Goal: Task Accomplishment & Management: Manage account settings

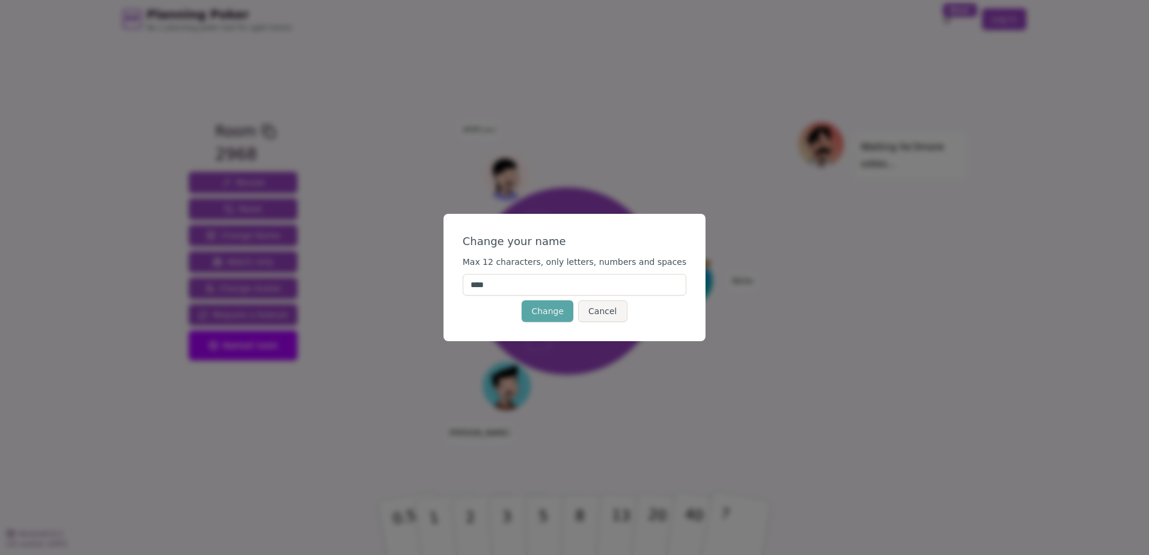
click at [523, 283] on input "****" at bounding box center [575, 285] width 224 height 22
click at [522, 283] on input "****" at bounding box center [575, 285] width 224 height 22
type input "****"
drag, startPoint x: 559, startPoint y: 315, endPoint x: 600, endPoint y: 301, distance: 43.9
click at [559, 315] on button "Change" at bounding box center [548, 311] width 52 height 22
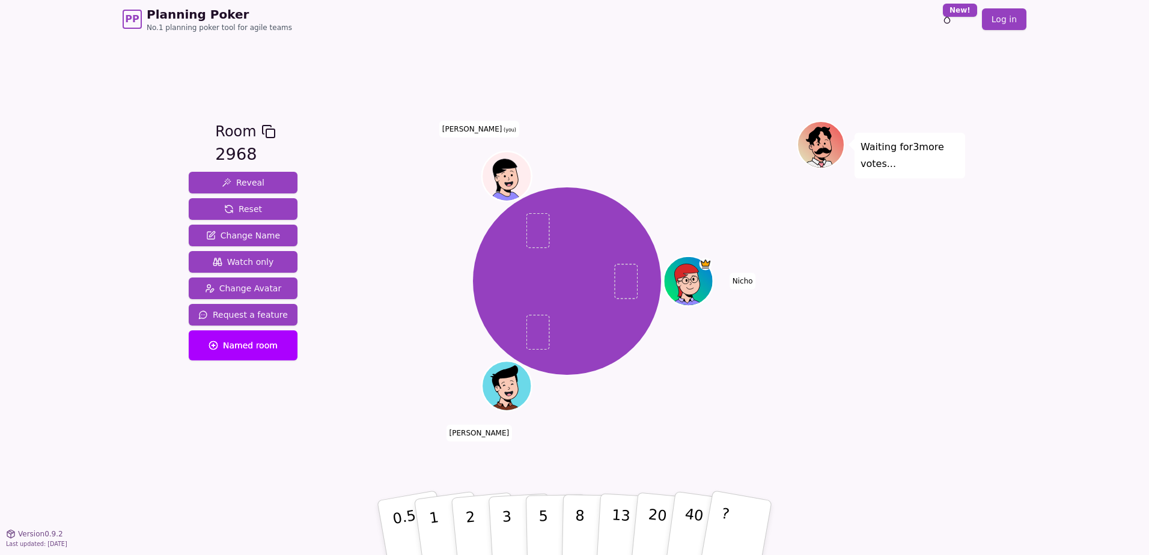
click at [511, 173] on icon at bounding box center [508, 175] width 48 height 5
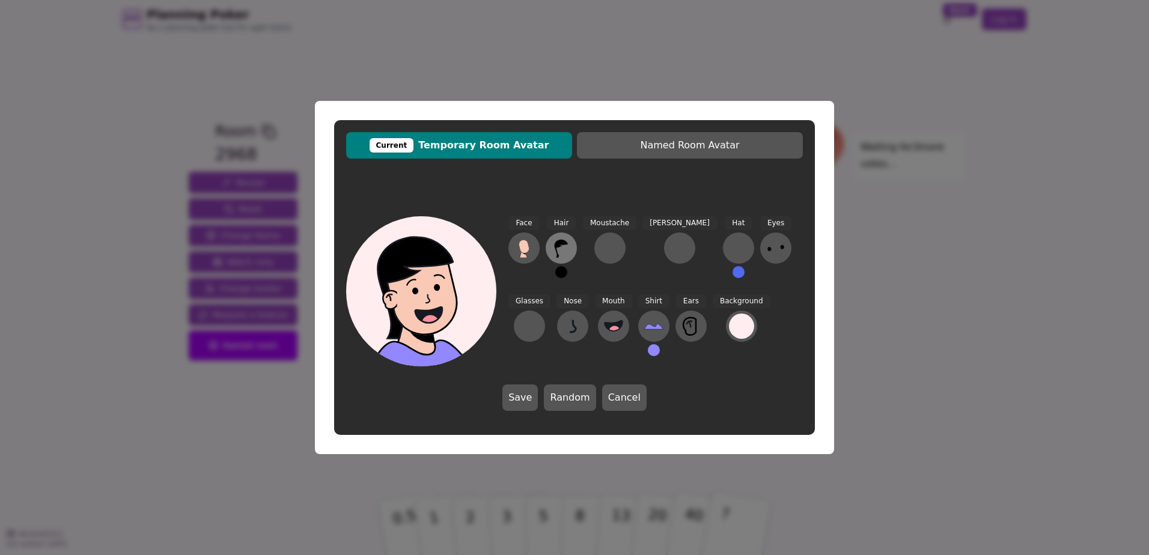
click at [564, 239] on button at bounding box center [561, 248] width 31 height 31
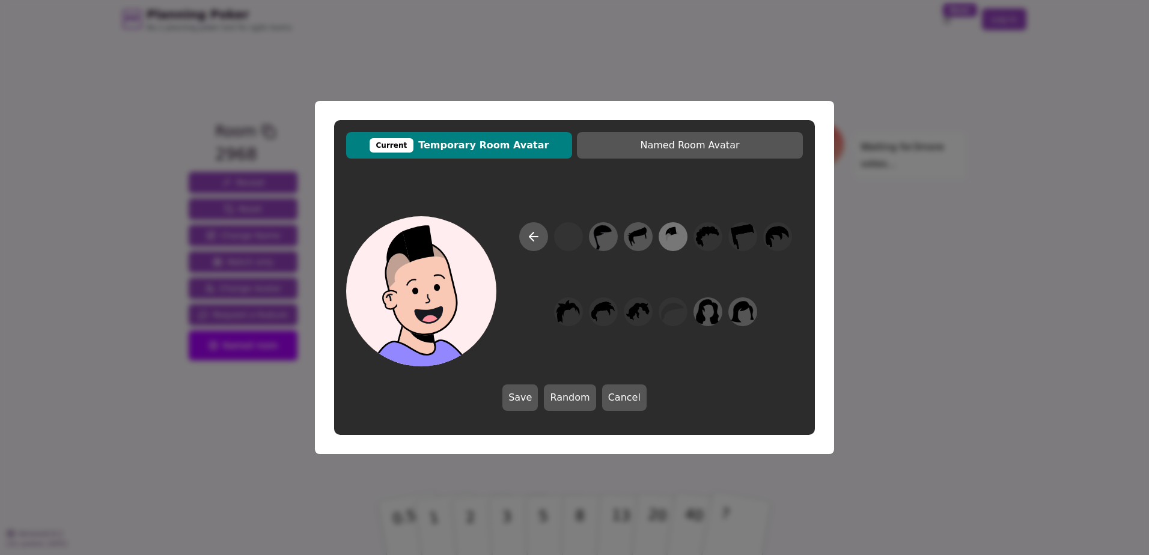
click at [672, 237] on icon at bounding box center [672, 237] width 23 height 27
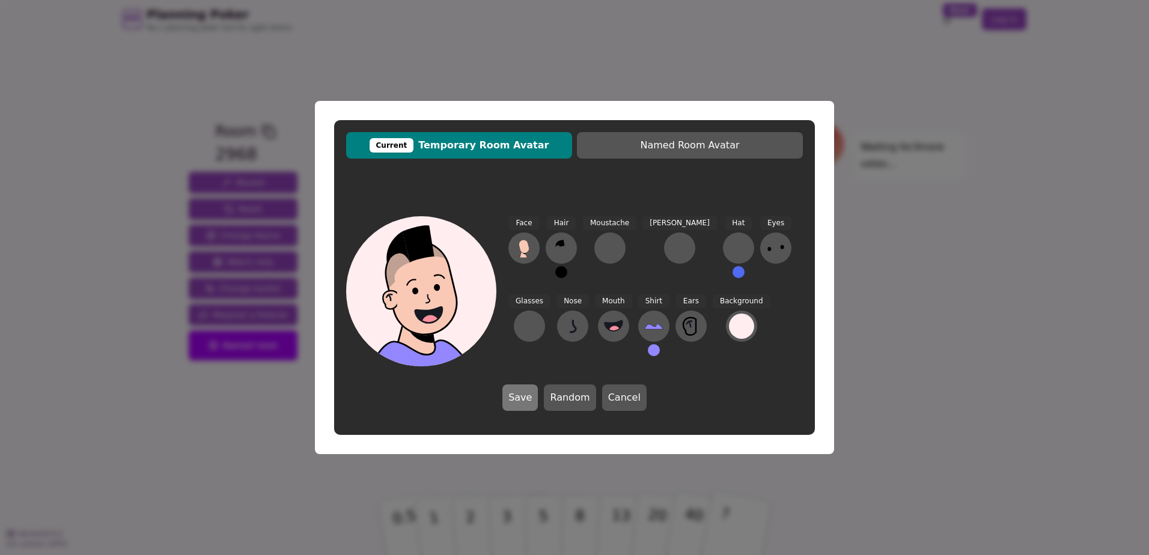
click at [517, 398] on button "Save" at bounding box center [519, 398] width 35 height 26
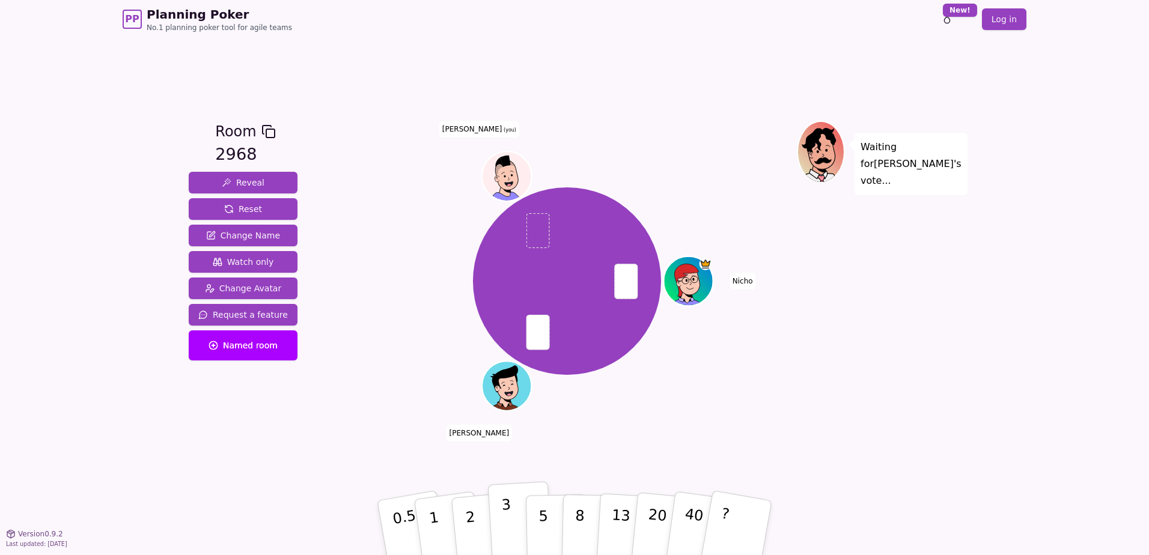
click at [503, 517] on p "3" at bounding box center [507, 528] width 13 height 65
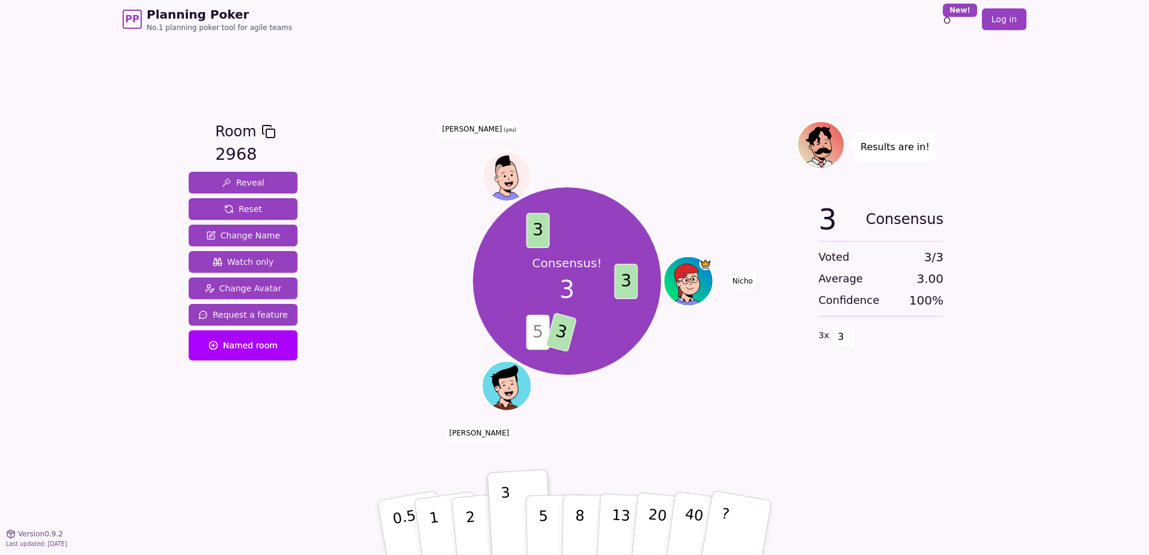
click at [510, 175] on icon at bounding box center [508, 175] width 48 height 5
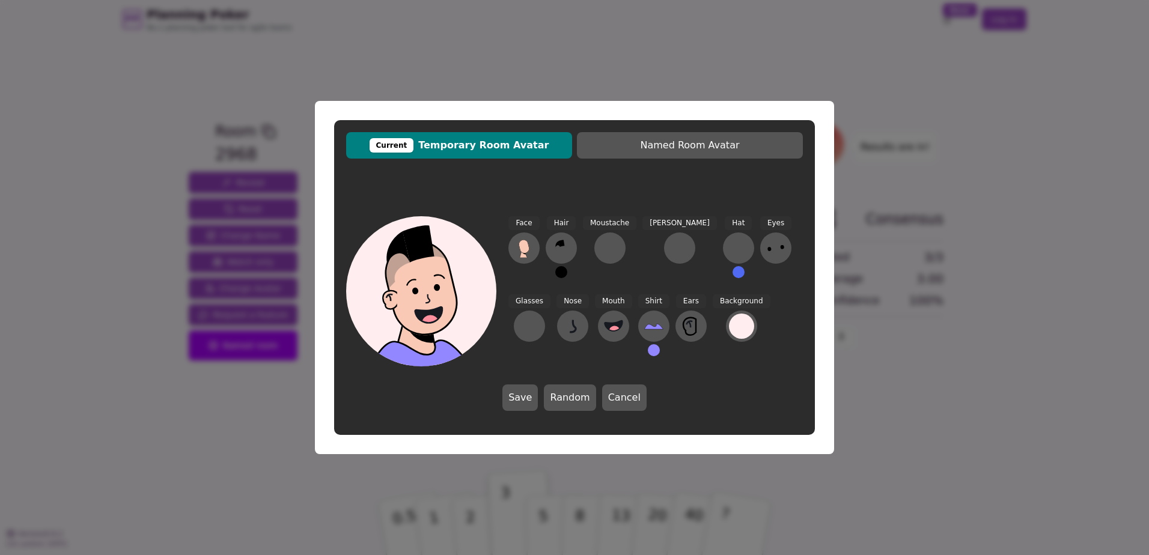
click at [465, 44] on div "Current Temporary Room Avatar Named Room Avatar Face Hair Moustache [PERSON_NAM…" at bounding box center [574, 277] width 1149 height 555
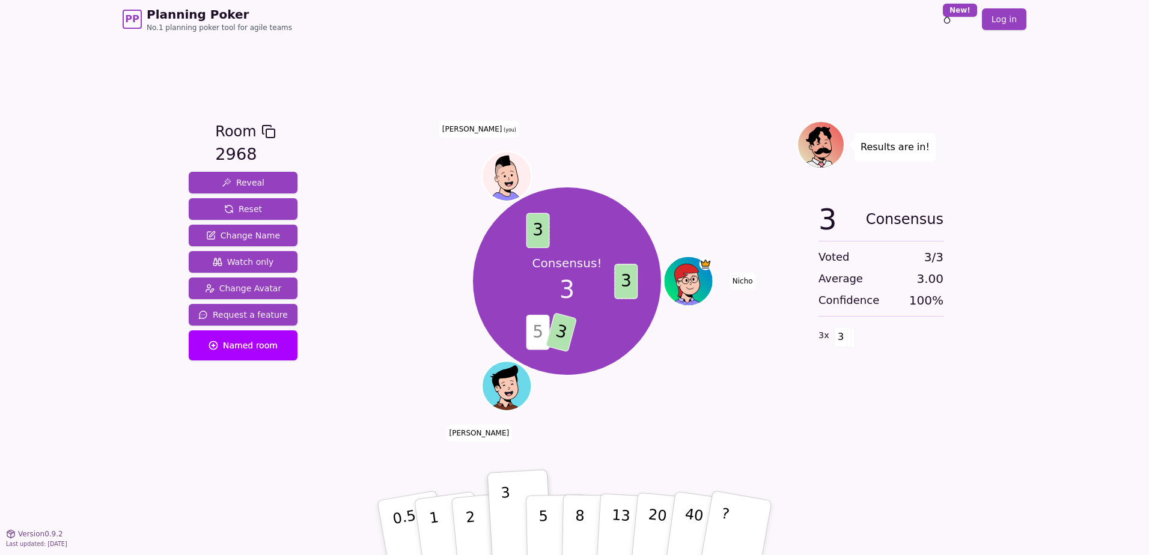
click at [499, 178] on icon at bounding box center [497, 179] width 5 height 5
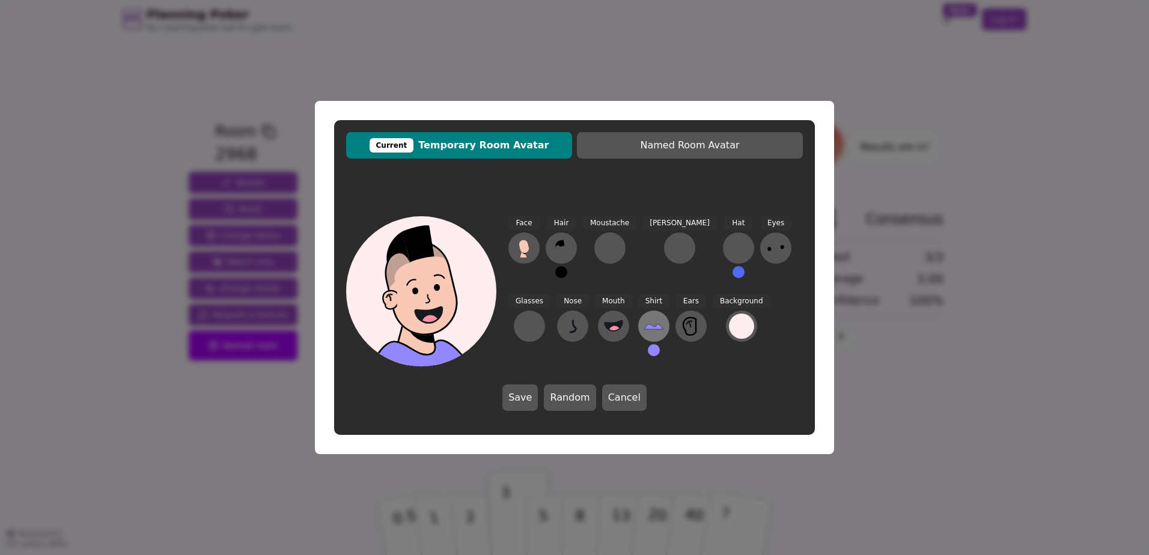
click at [644, 326] on icon at bounding box center [653, 326] width 19 height 5
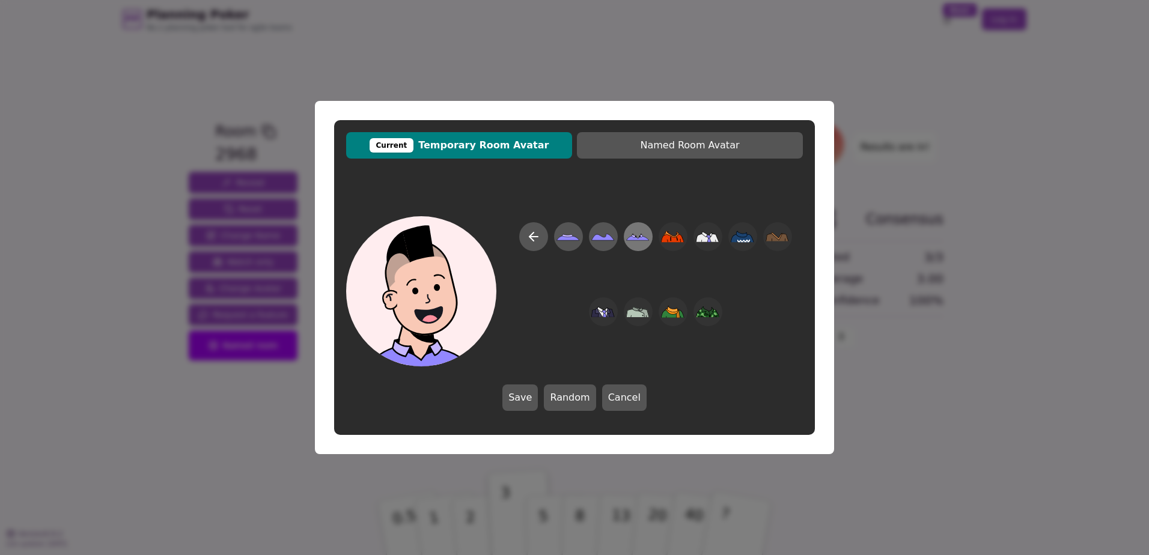
click at [636, 241] on icon at bounding box center [637, 237] width 23 height 27
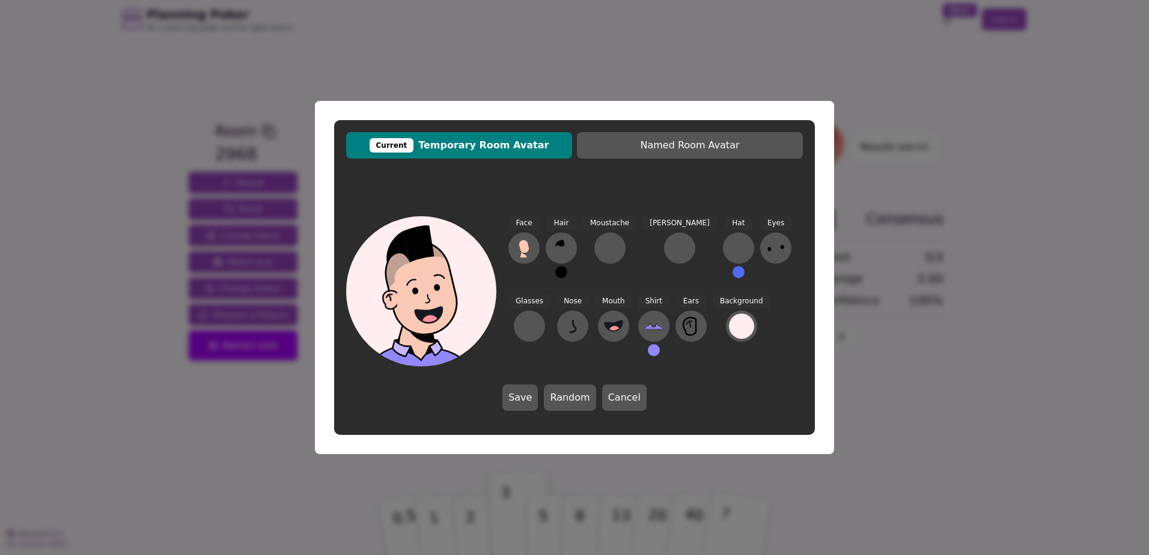
click at [733, 272] on button at bounding box center [739, 272] width 12 height 12
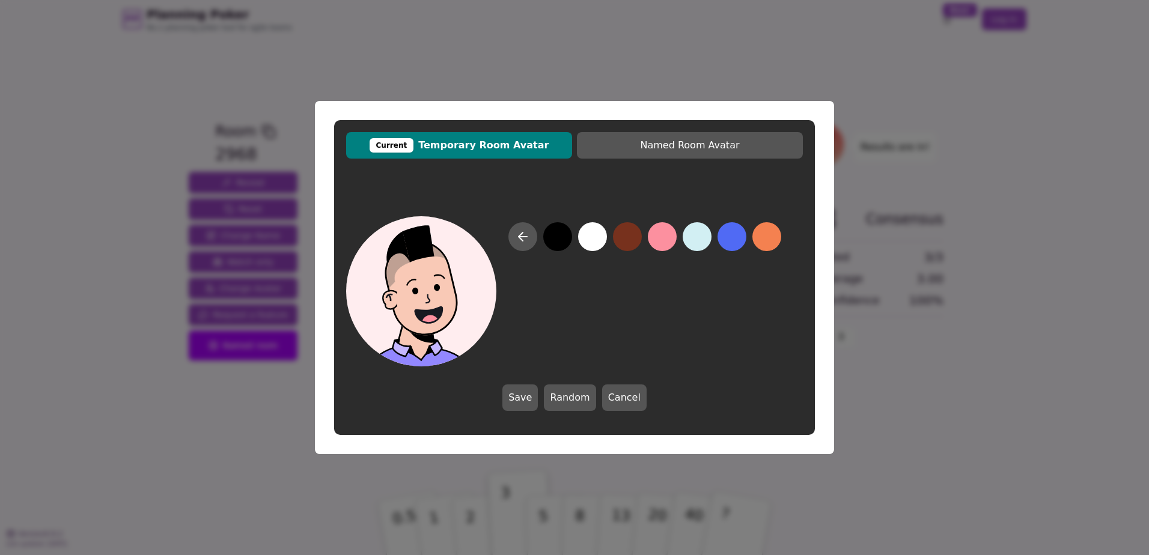
click at [767, 233] on button at bounding box center [766, 236] width 29 height 29
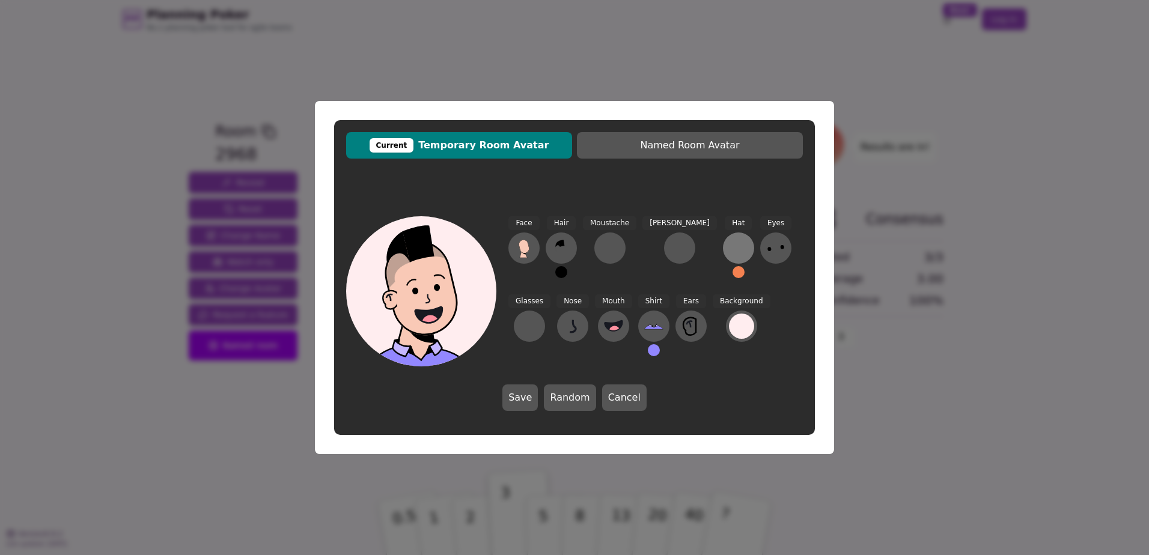
click at [723, 241] on button at bounding box center [738, 248] width 31 height 31
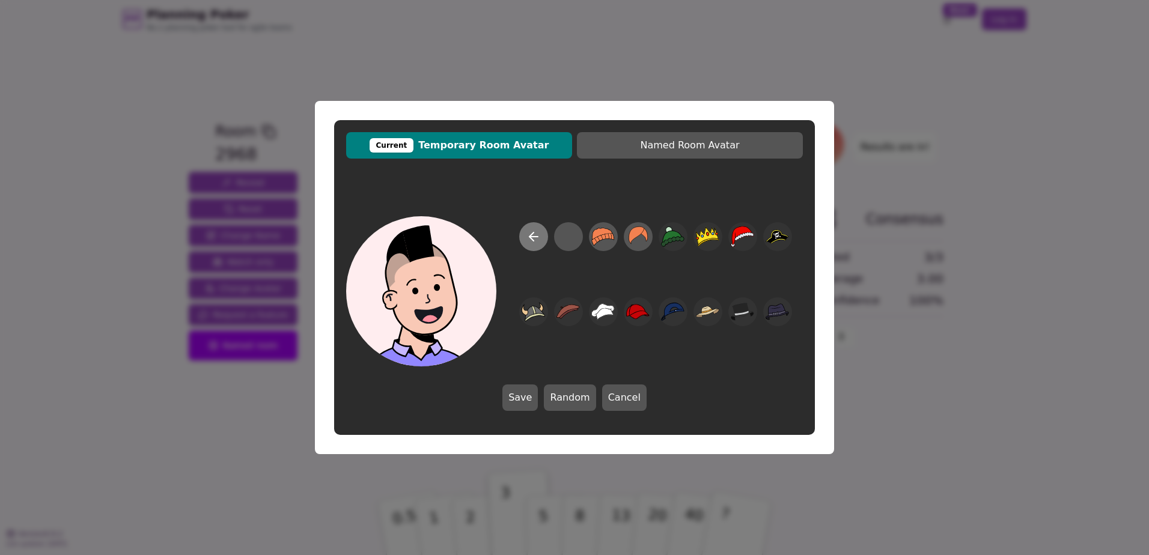
click at [540, 242] on icon at bounding box center [533, 237] width 14 height 14
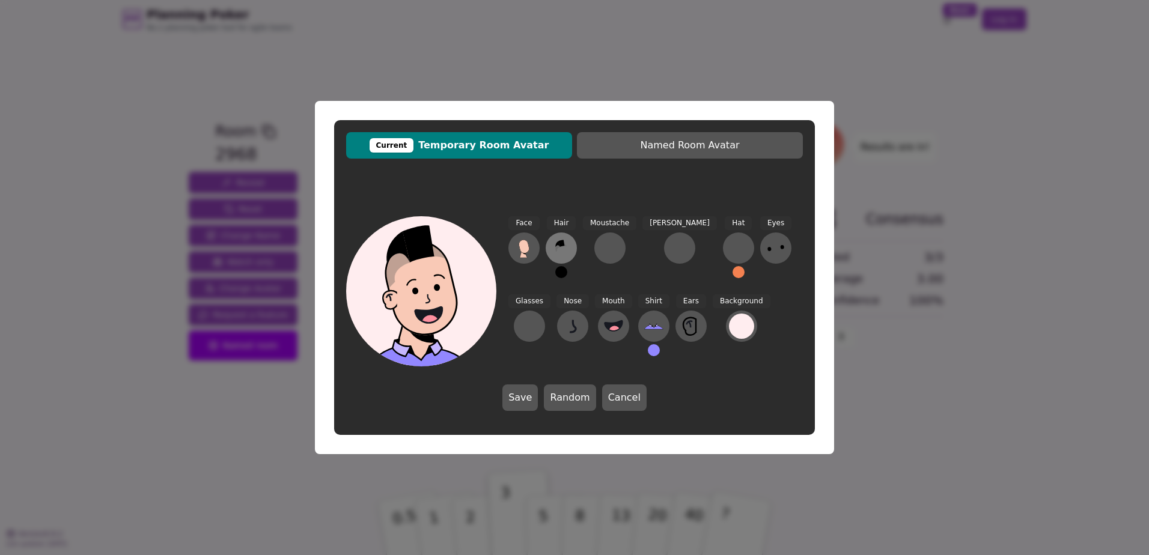
click at [571, 246] on button at bounding box center [561, 248] width 31 height 31
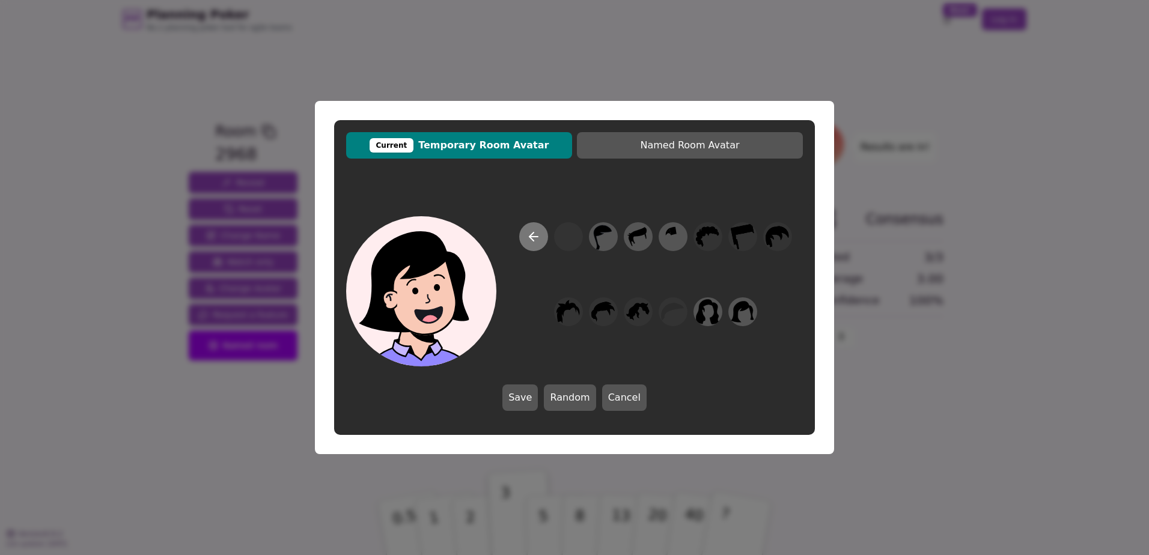
click at [524, 239] on button at bounding box center [533, 236] width 29 height 29
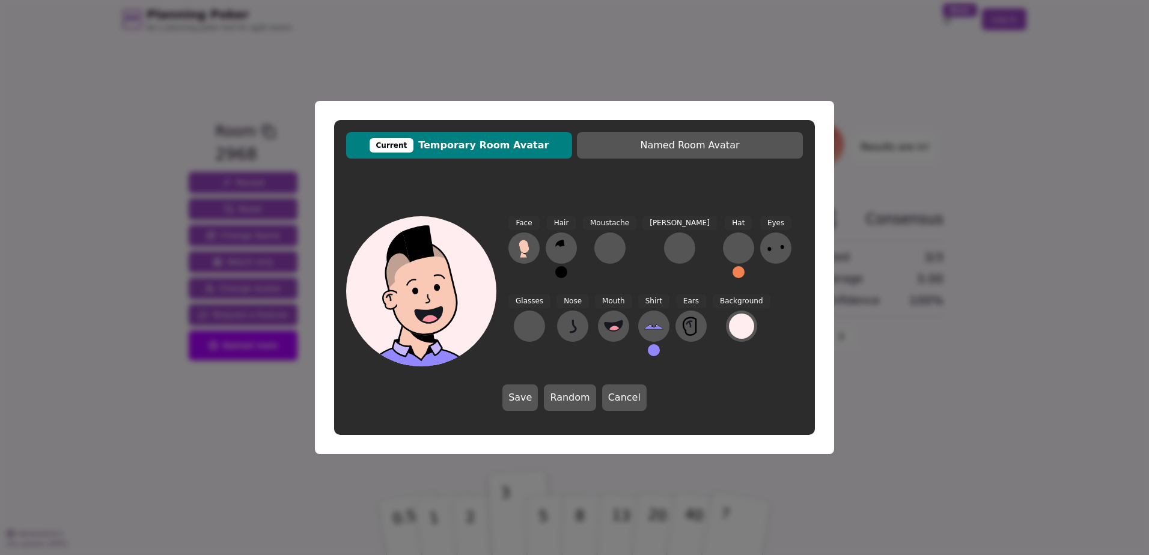
click at [560, 272] on button at bounding box center [561, 272] width 12 height 12
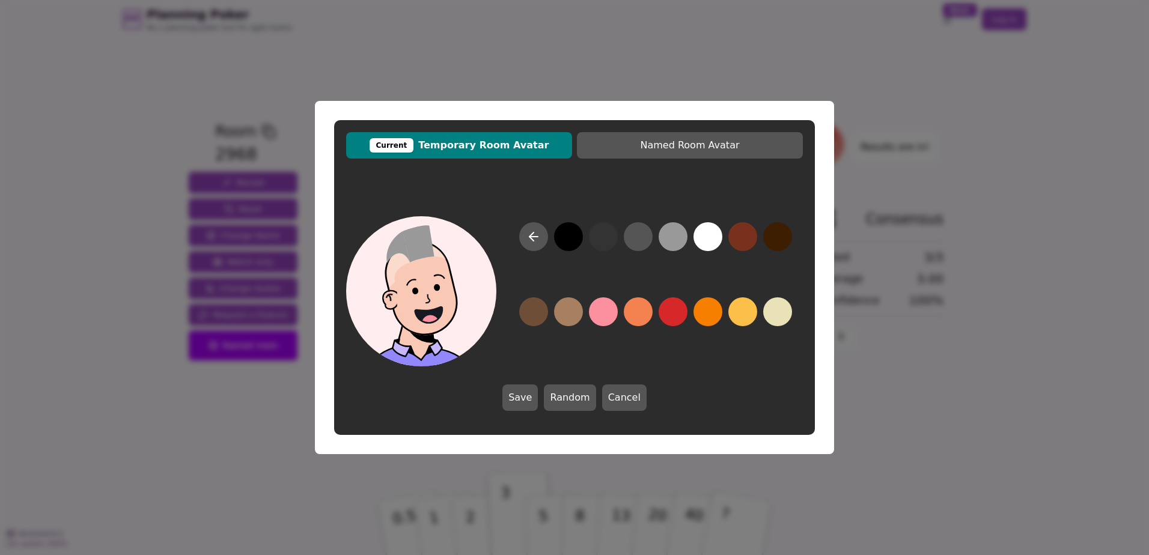
click at [678, 234] on button at bounding box center [673, 236] width 29 height 29
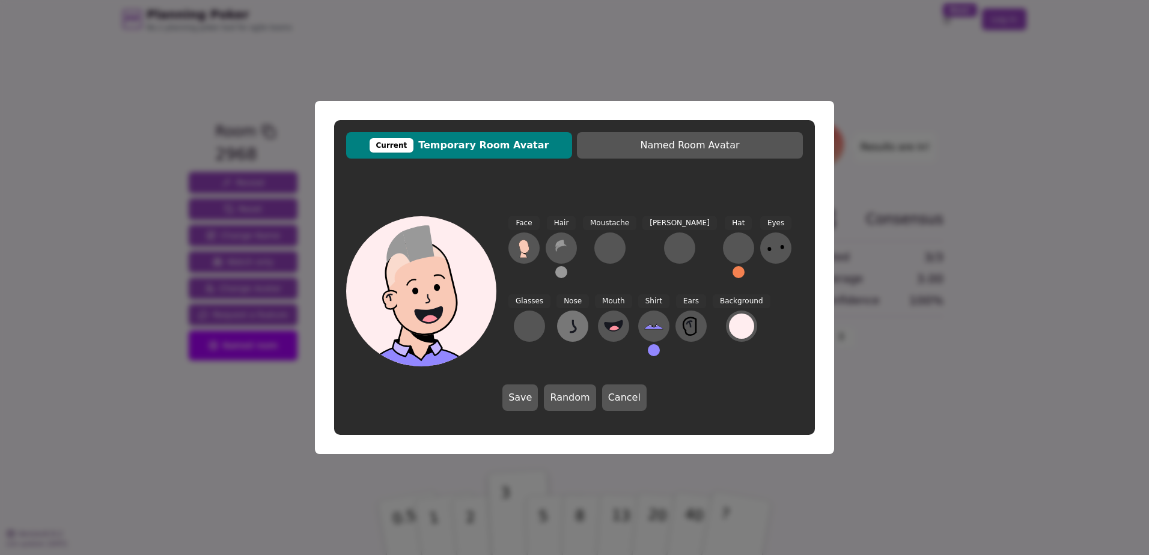
click at [570, 330] on icon at bounding box center [573, 326] width 6 height 12
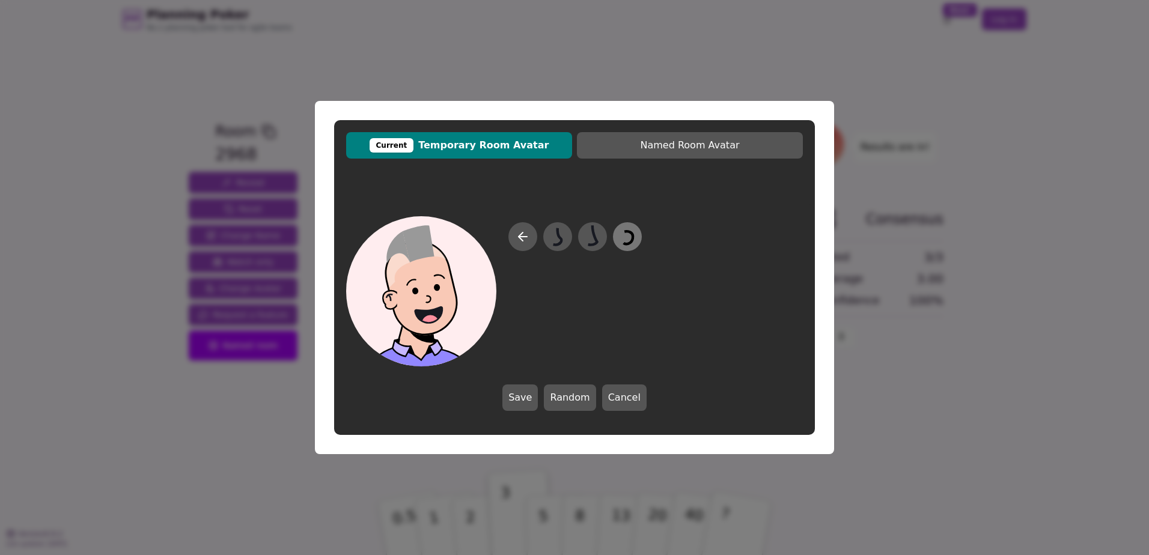
click at [631, 235] on icon at bounding box center [626, 237] width 23 height 27
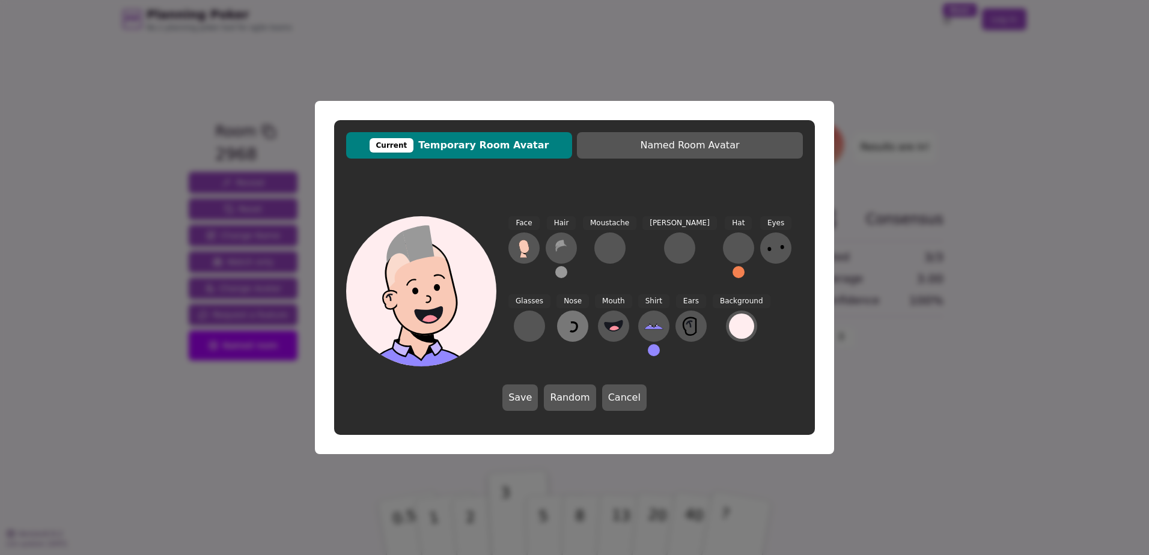
click at [563, 330] on icon at bounding box center [572, 326] width 19 height 19
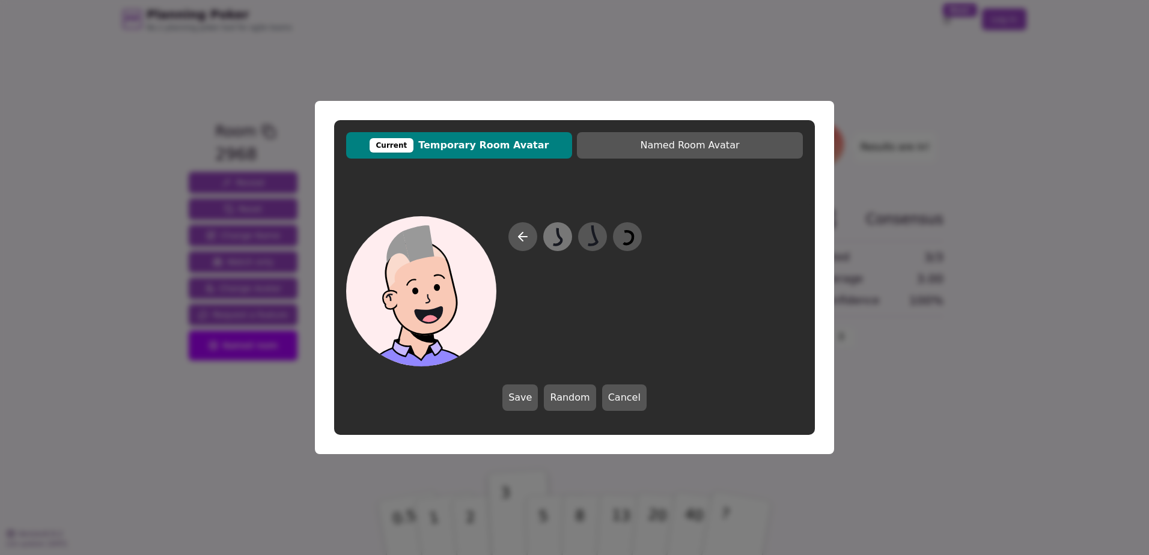
click at [567, 234] on icon at bounding box center [557, 237] width 23 height 27
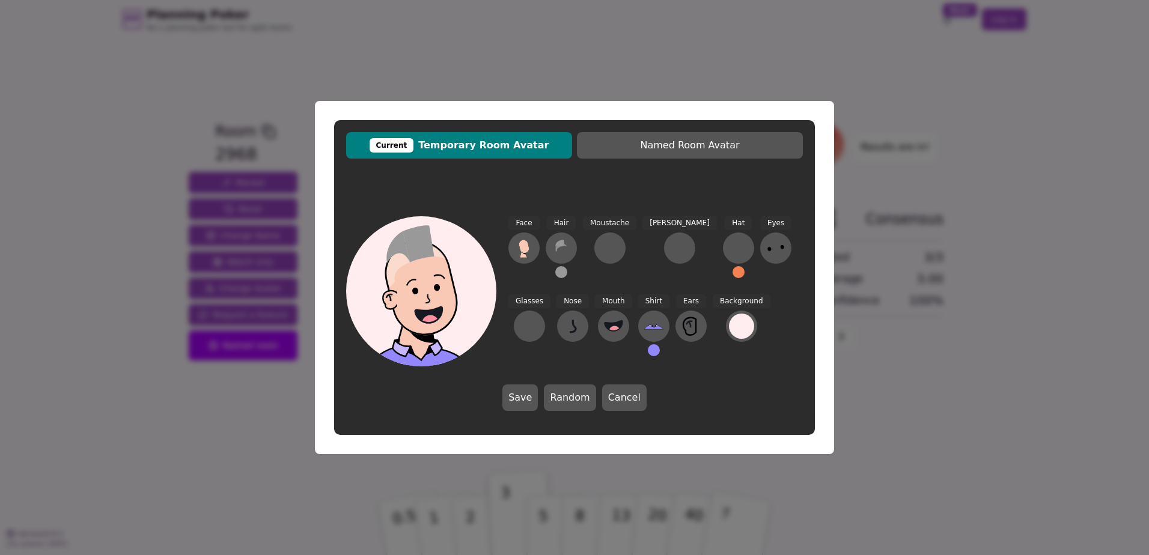
drag, startPoint x: 525, startPoint y: 401, endPoint x: 528, endPoint y: 394, distance: 8.4
click at [525, 401] on button "Save" at bounding box center [519, 398] width 35 height 26
